Goal: Download file/media

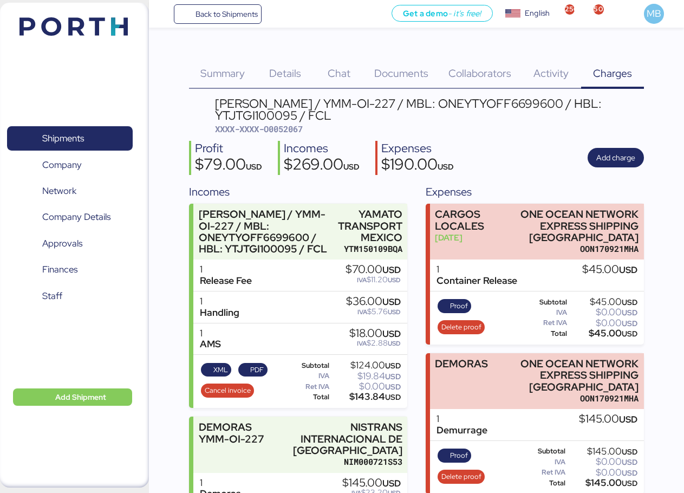
scroll to position [73, 0]
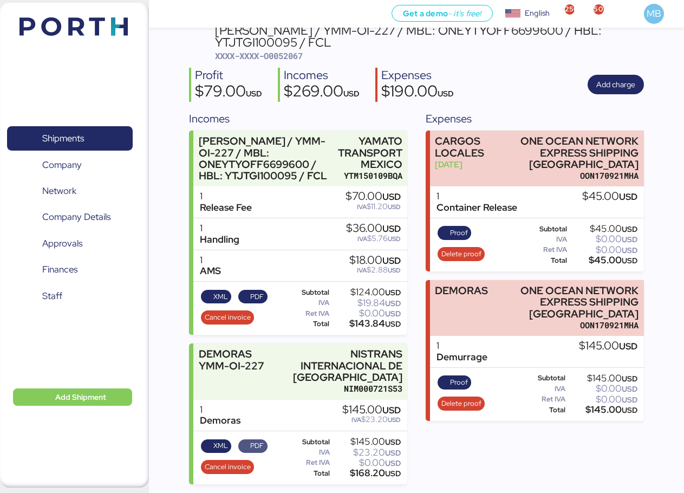
click at [250, 444] on span "PDF" at bounding box center [253, 446] width 22 height 12
click at [217, 446] on span "XML" at bounding box center [220, 446] width 15 height 12
click at [296, 54] on span "XXXX-XXXX-O0052067" at bounding box center [259, 55] width 88 height 11
copy span "O0052067"
